Goal: Task Accomplishment & Management: Manage account settings

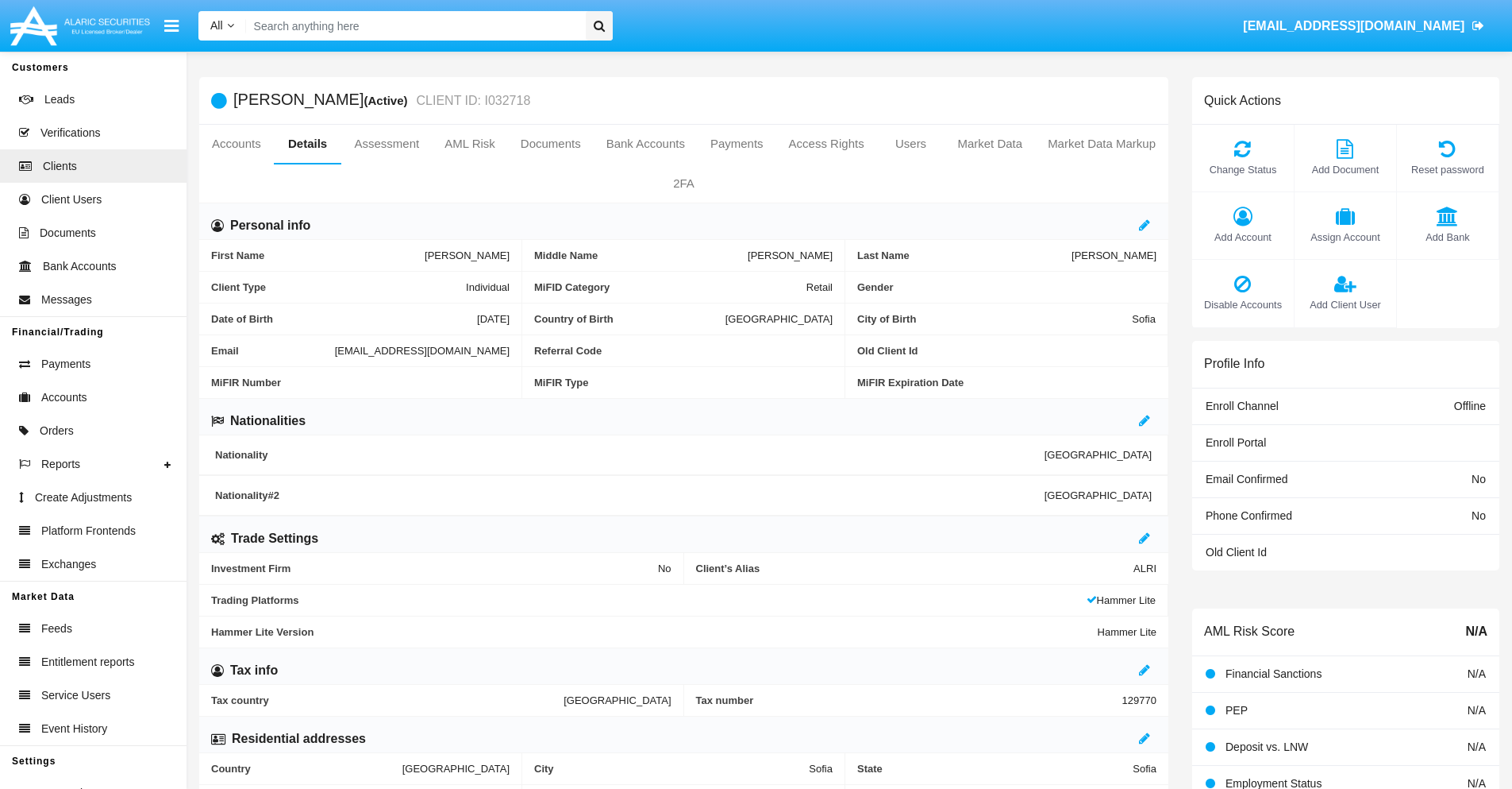
click at [990, 144] on link "Market Data" at bounding box center [990, 144] width 91 height 39
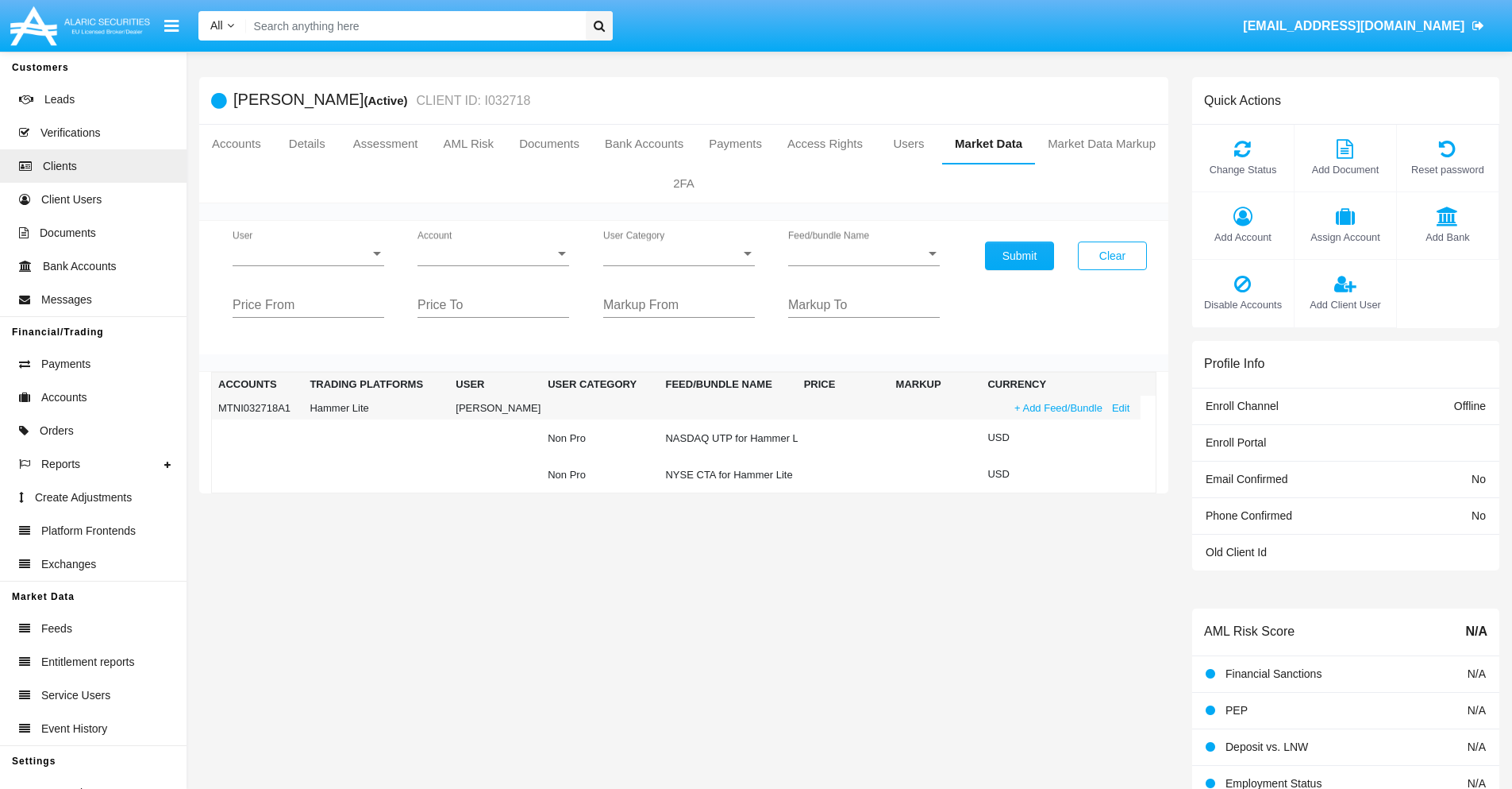
click at [1056, 408] on link "+ Add Feed/Bundle" at bounding box center [1058, 408] width 97 height 16
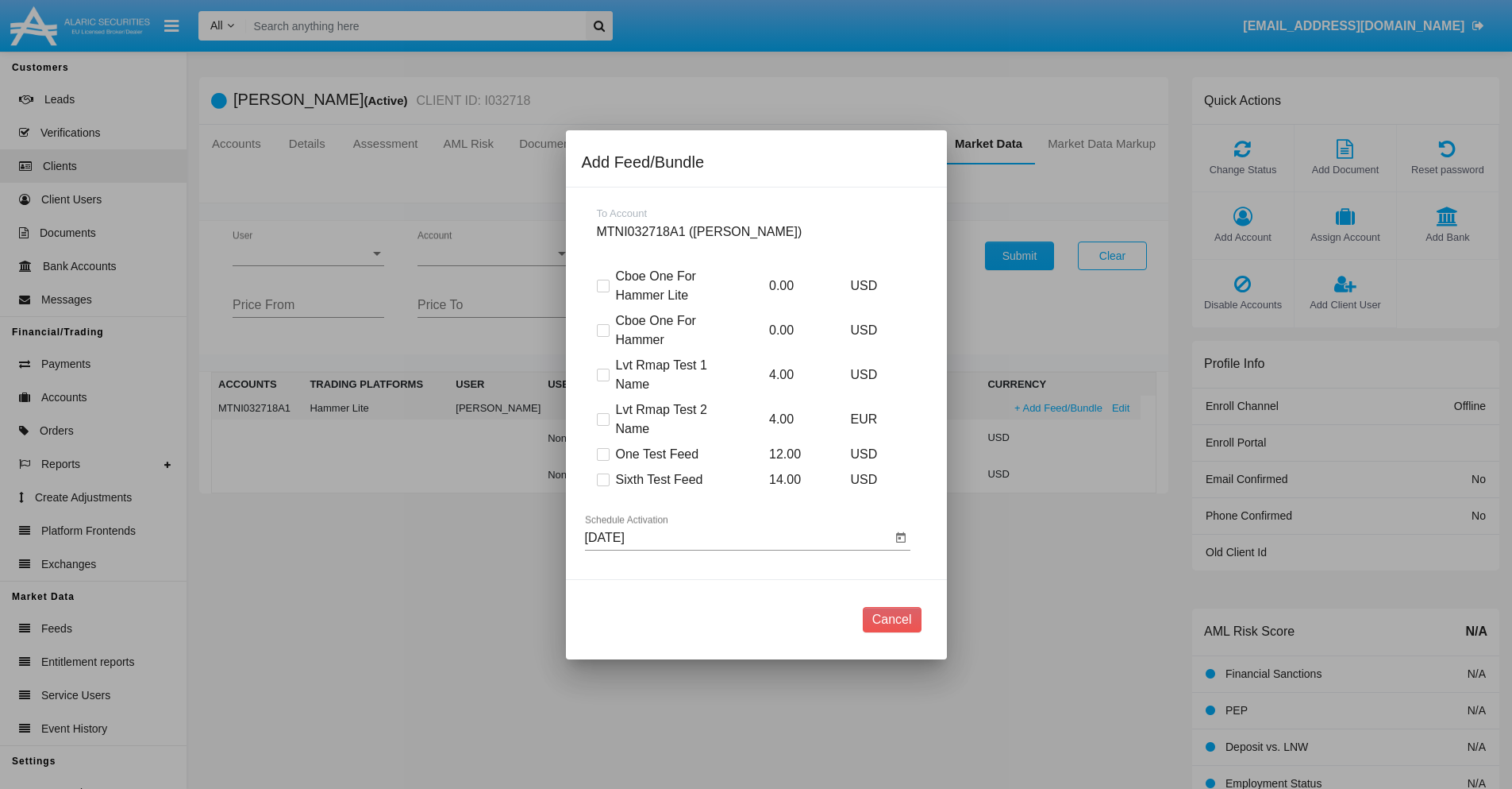
click at [603, 479] on span at bounding box center [603, 479] width 13 height 13
click at [603, 486] on input "Sixth Test Feed" at bounding box center [603, 486] width 1 height 1
checkbox input "true"
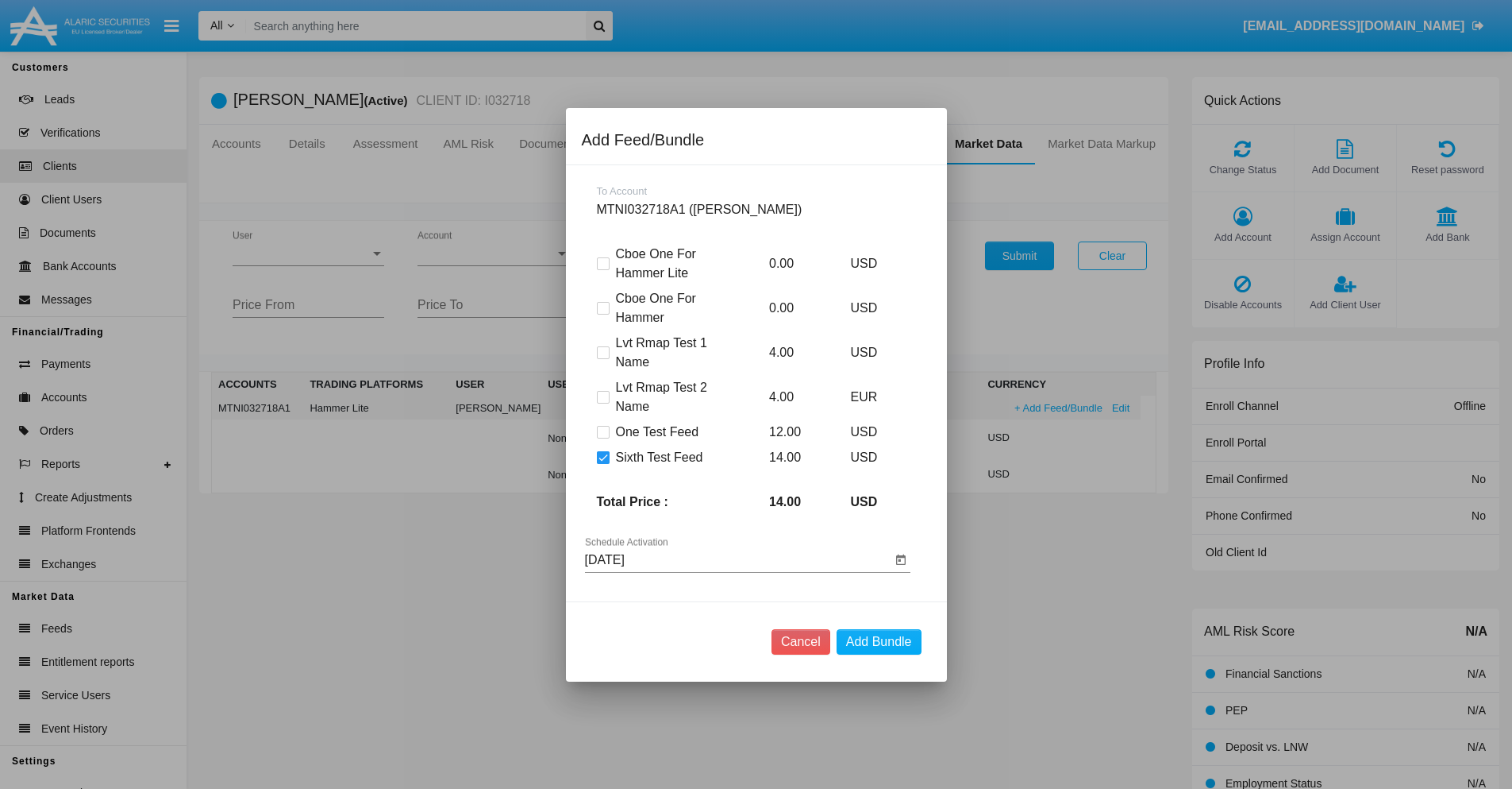
click at [738, 559] on input "[DATE]" at bounding box center [739, 560] width 306 height 14
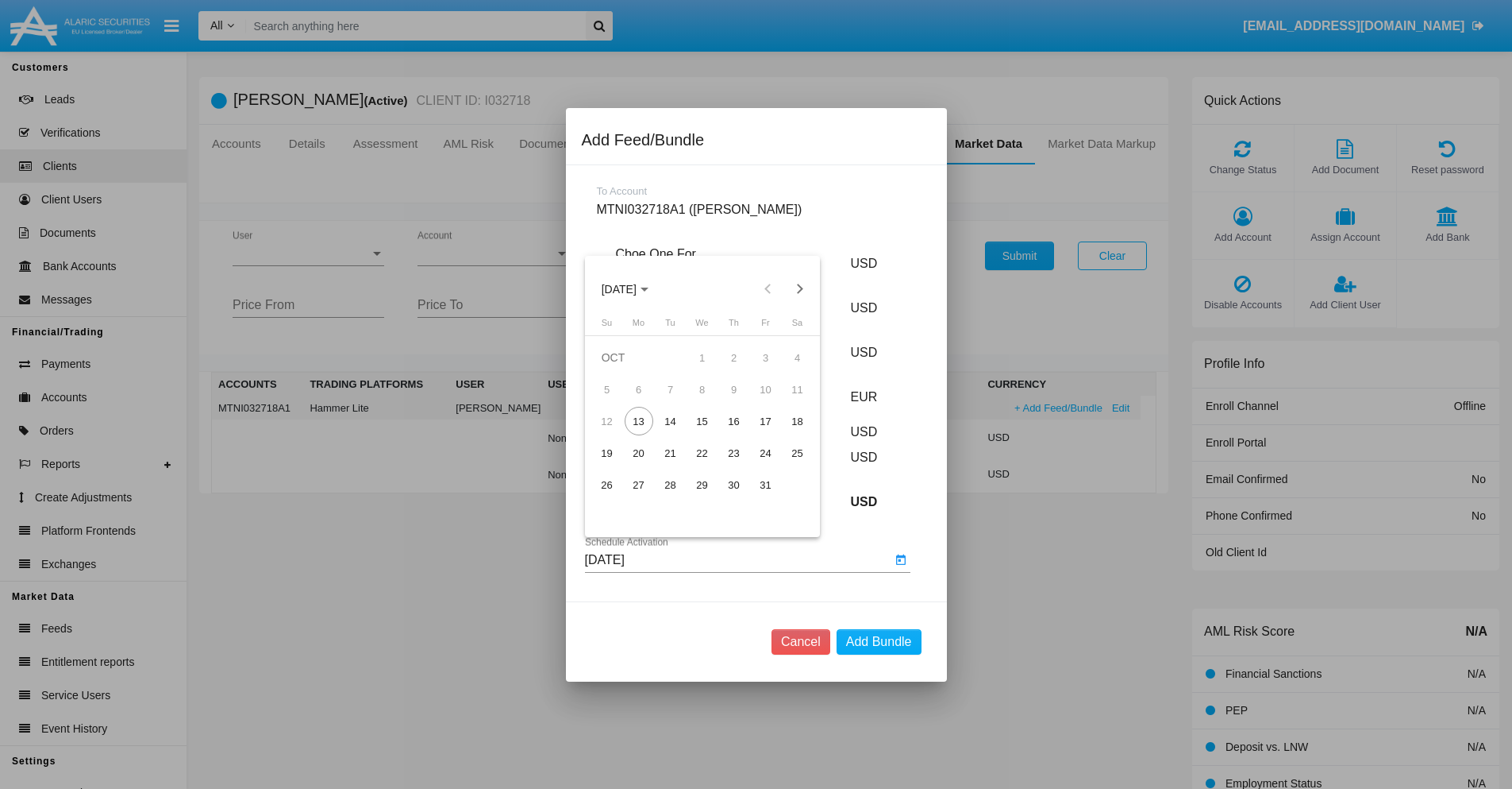
click at [633, 288] on span "OCT 2025" at bounding box center [619, 288] width 35 height 13
click at [785, 433] on div "2027" at bounding box center [786, 434] width 50 height 29
click at [785, 433] on div "DEC" at bounding box center [786, 434] width 50 height 29
click at [702, 421] on div "15" at bounding box center [703, 421] width 29 height 29
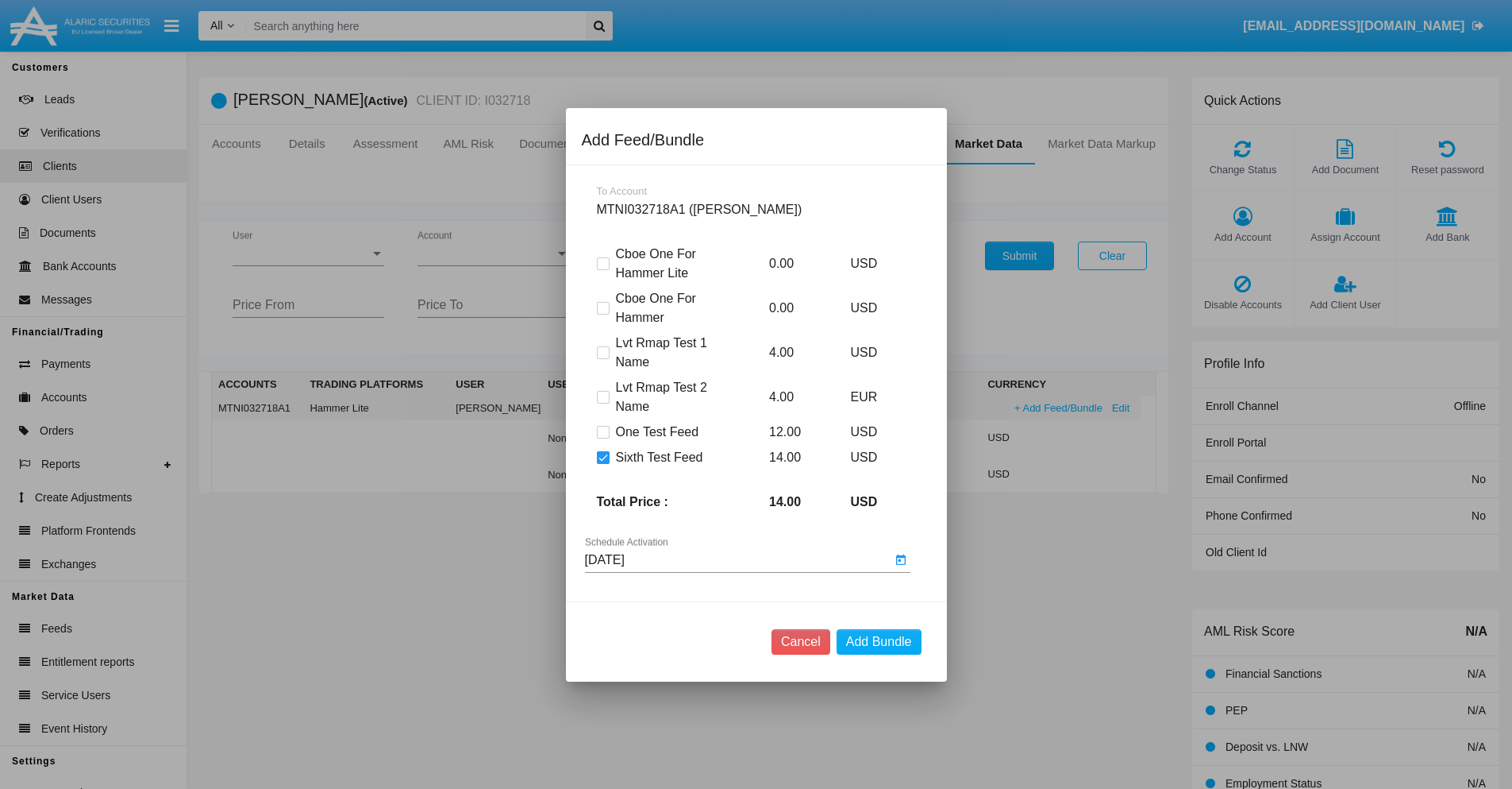
type input "12/15/27"
click at [879, 641] on button "Add Bundle" at bounding box center [879, 642] width 85 height 25
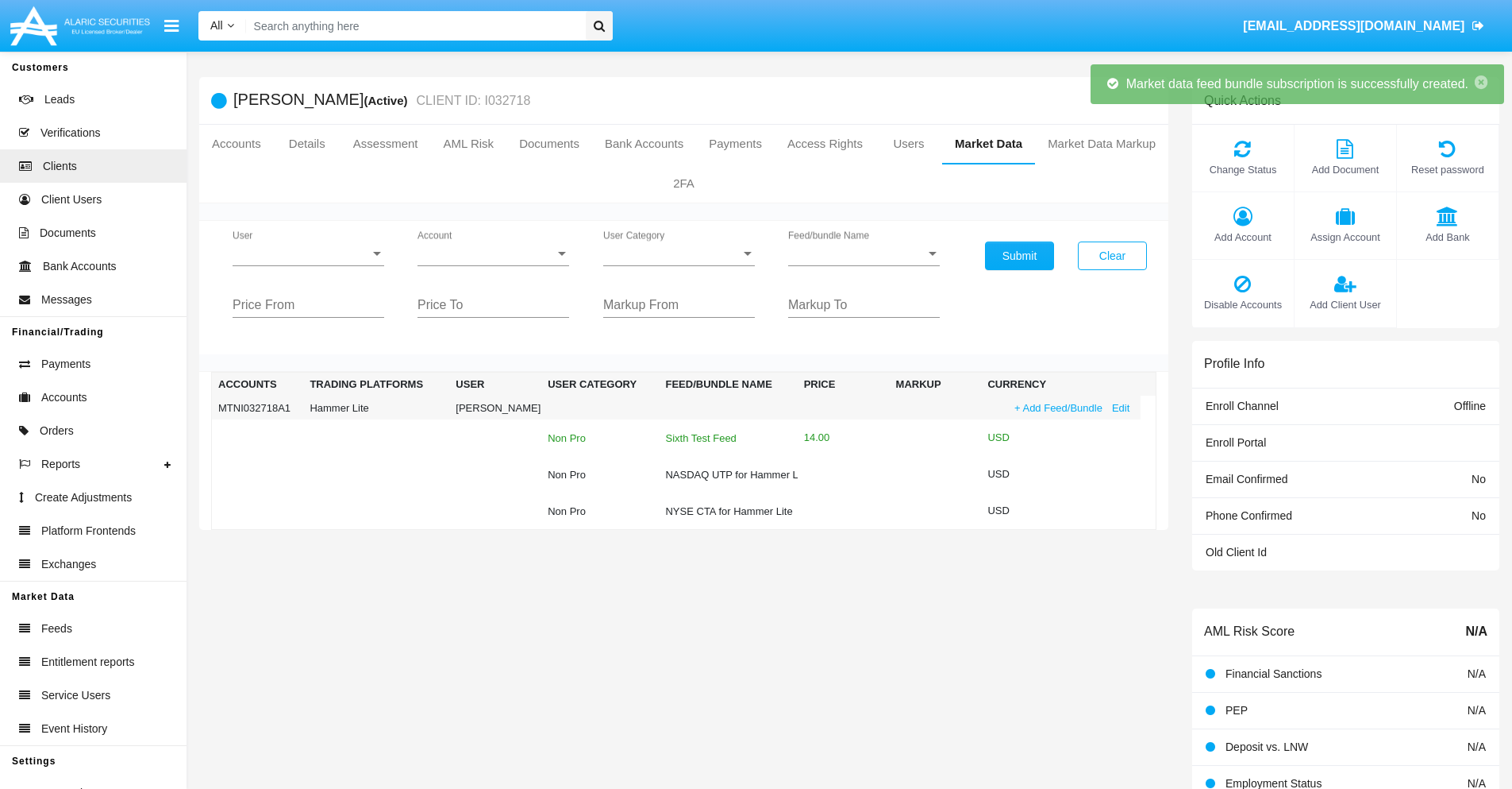
click at [726, 437] on div "Sixth Test Feed" at bounding box center [728, 437] width 125 height 11
